Goal: Task Accomplishment & Management: Manage account settings

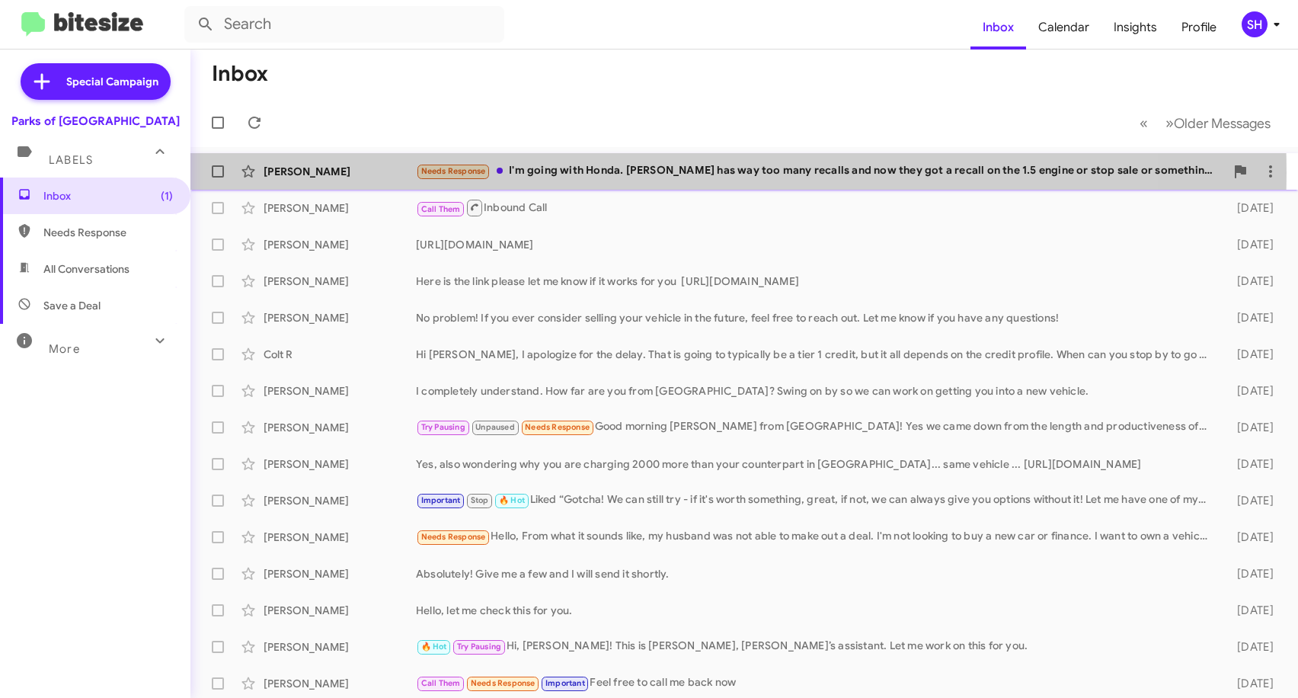
click at [641, 172] on div "Needs Response I'm going with Honda. [PERSON_NAME] has way too many recalls and…" at bounding box center [820, 171] width 809 height 18
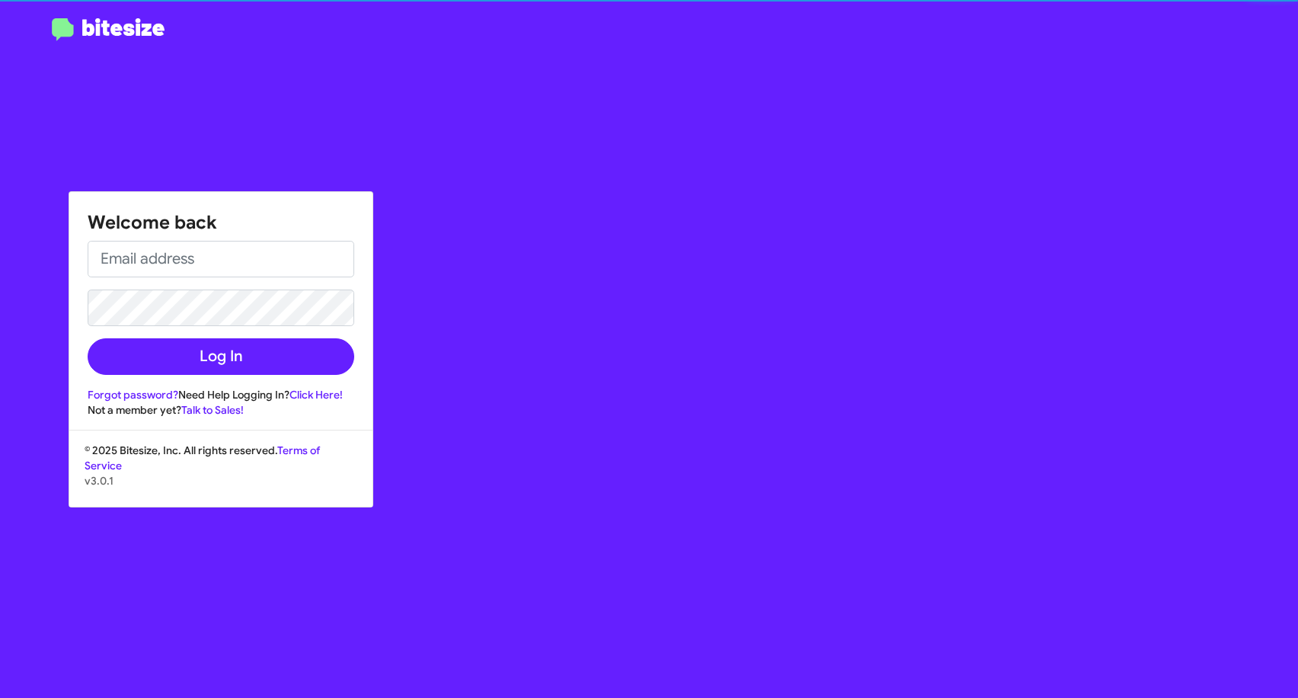
click at [657, 215] on div "Welcome back Log In Forgot password? Need Help Logging In? Click Here! Not a me…" at bounding box center [756, 349] width 1081 height 698
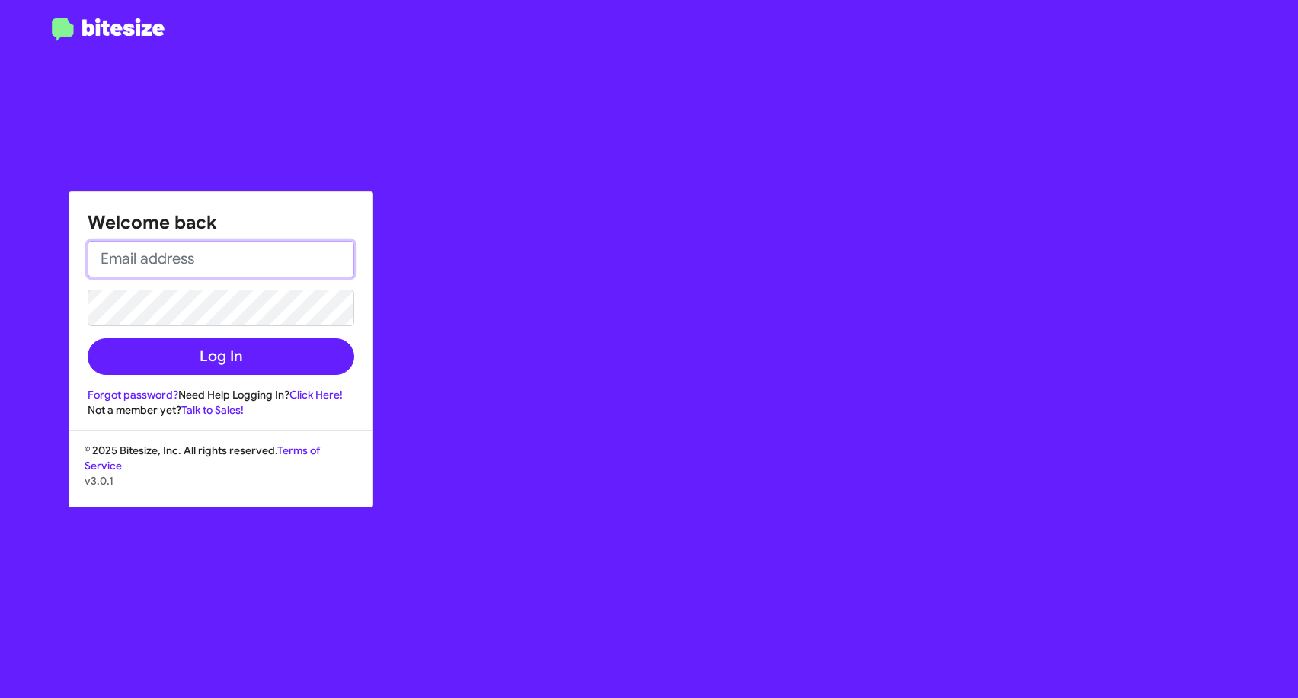
type input "[EMAIL_ADDRESS][DOMAIN_NAME]"
click at [286, 260] on input "[EMAIL_ADDRESS][DOMAIN_NAME]" at bounding box center [221, 259] width 267 height 37
drag, startPoint x: 612, startPoint y: 335, endPoint x: 420, endPoint y: 335, distance: 191.9
click at [613, 335] on div "Welcome back [EMAIL_ADDRESS][DOMAIN_NAME] Log In Forgot password? Need Help Log…" at bounding box center [756, 349] width 1081 height 698
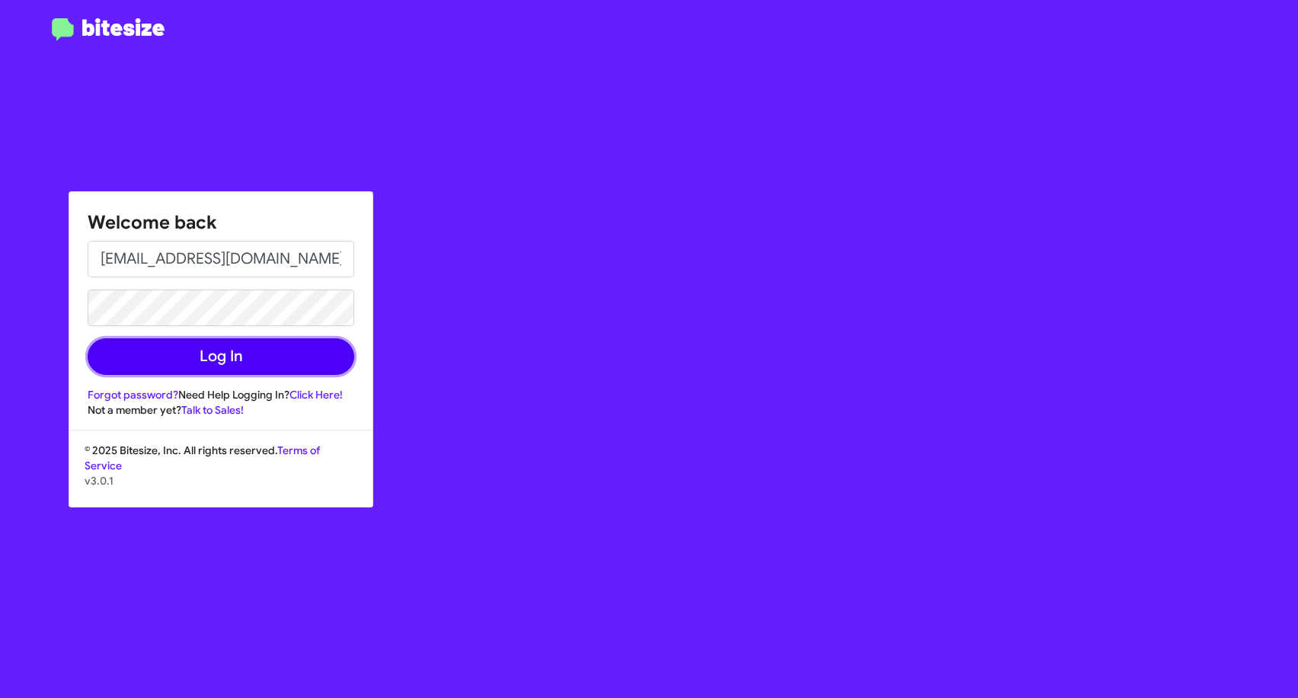
click at [185, 362] on button "Log In" at bounding box center [221, 356] width 267 height 37
